Goal: Find specific page/section: Find specific page/section

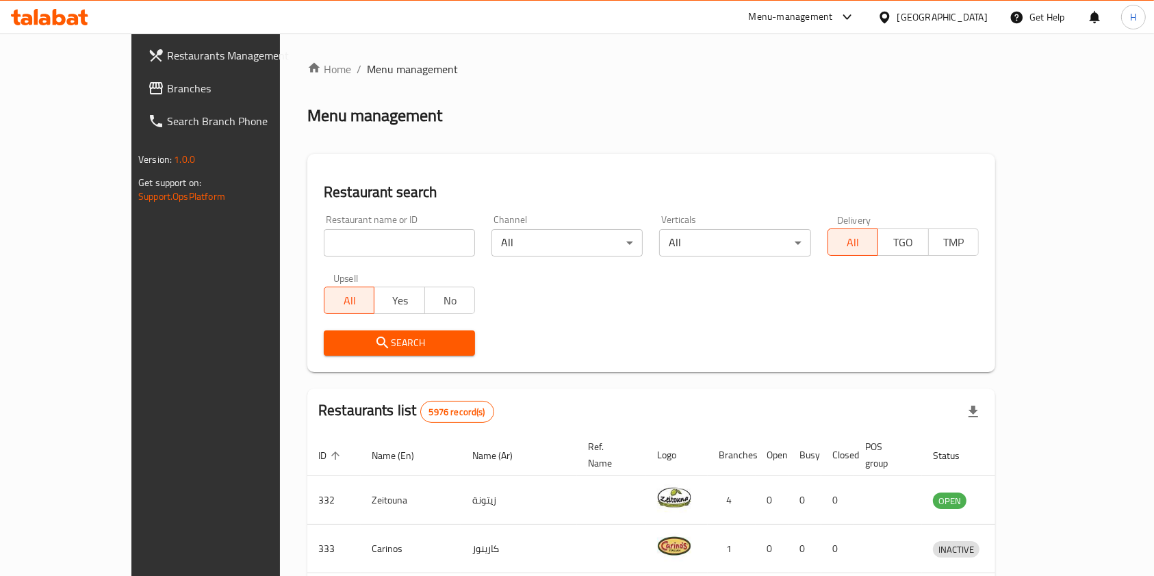
click at [324, 244] on input "search" at bounding box center [399, 242] width 151 height 27
type input "salad ba"
click button "Search" at bounding box center [399, 342] width 151 height 25
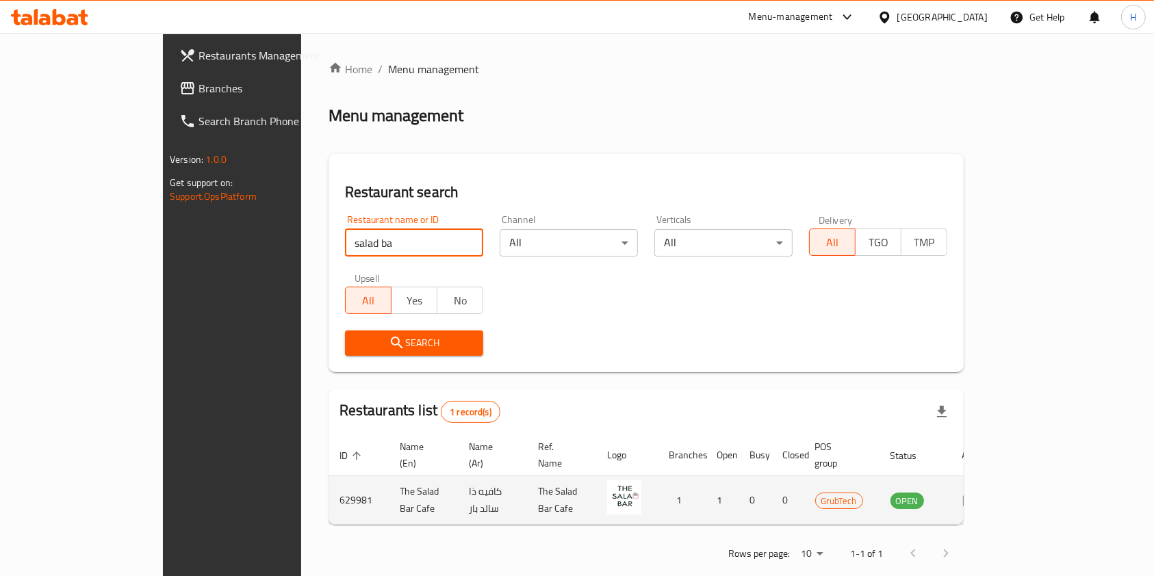
click at [978, 492] on icon "enhanced table" at bounding box center [970, 500] width 16 height 16
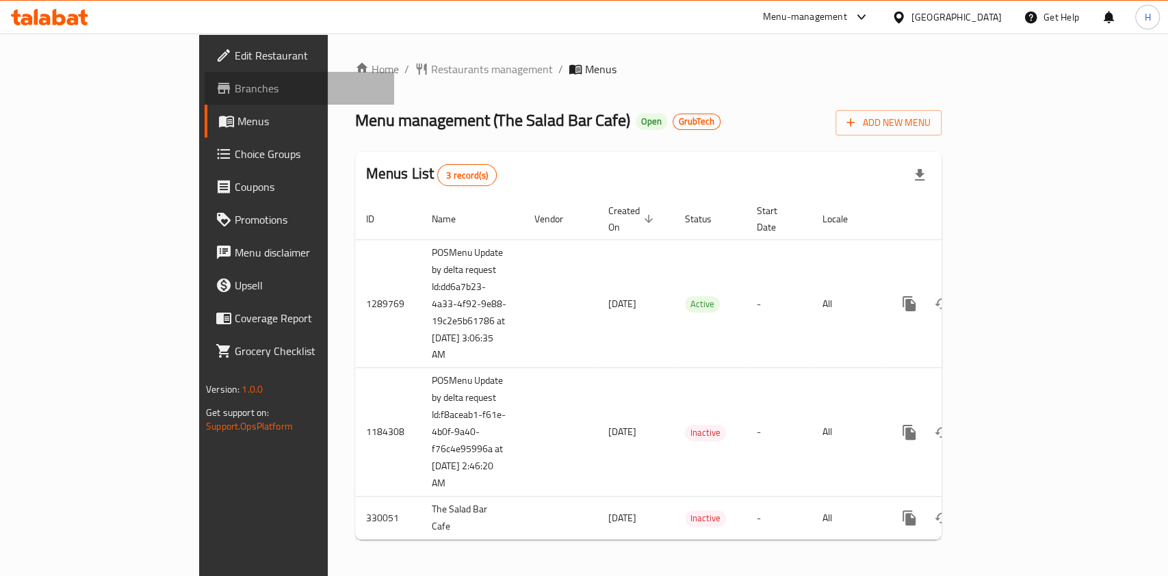
click at [235, 90] on span "Branches" at bounding box center [309, 88] width 148 height 16
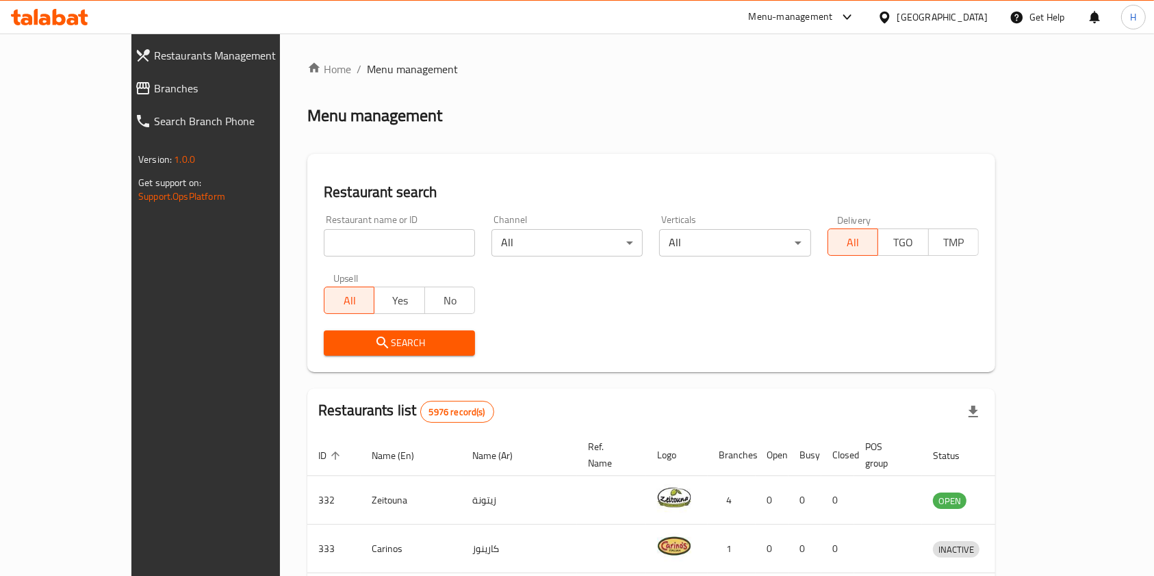
click at [328, 239] on input "search" at bounding box center [399, 242] width 151 height 27
type input "chocomelt"
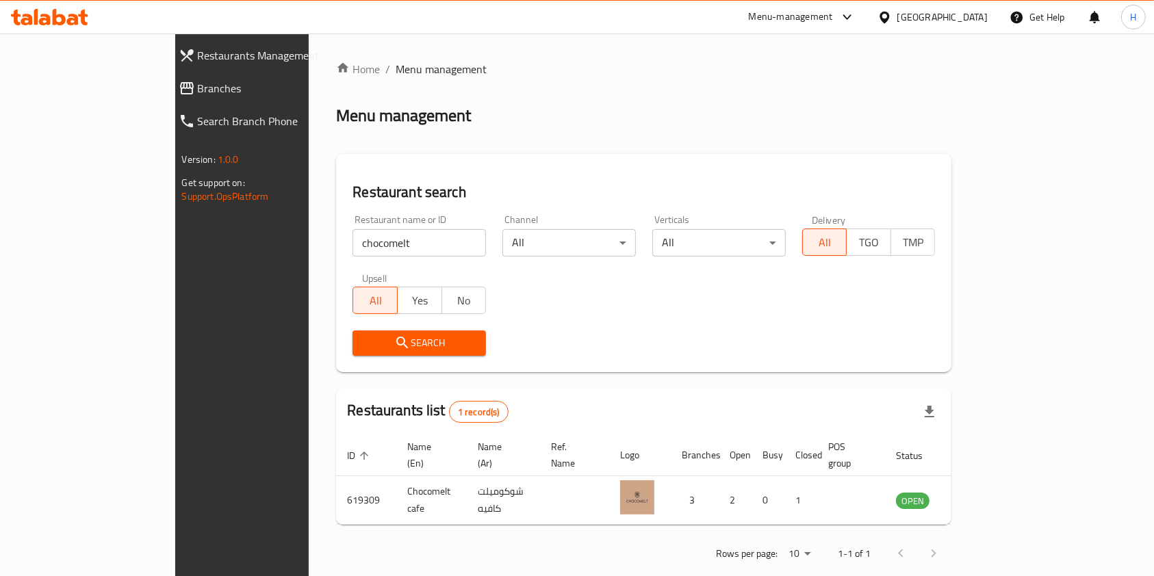
click at [23, 8] on div at bounding box center [49, 16] width 99 height 27
click at [46, 27] on div at bounding box center [49, 16] width 99 height 27
click at [60, 21] on icon at bounding box center [49, 17] width 77 height 16
